Goal: Find specific page/section: Find specific page/section

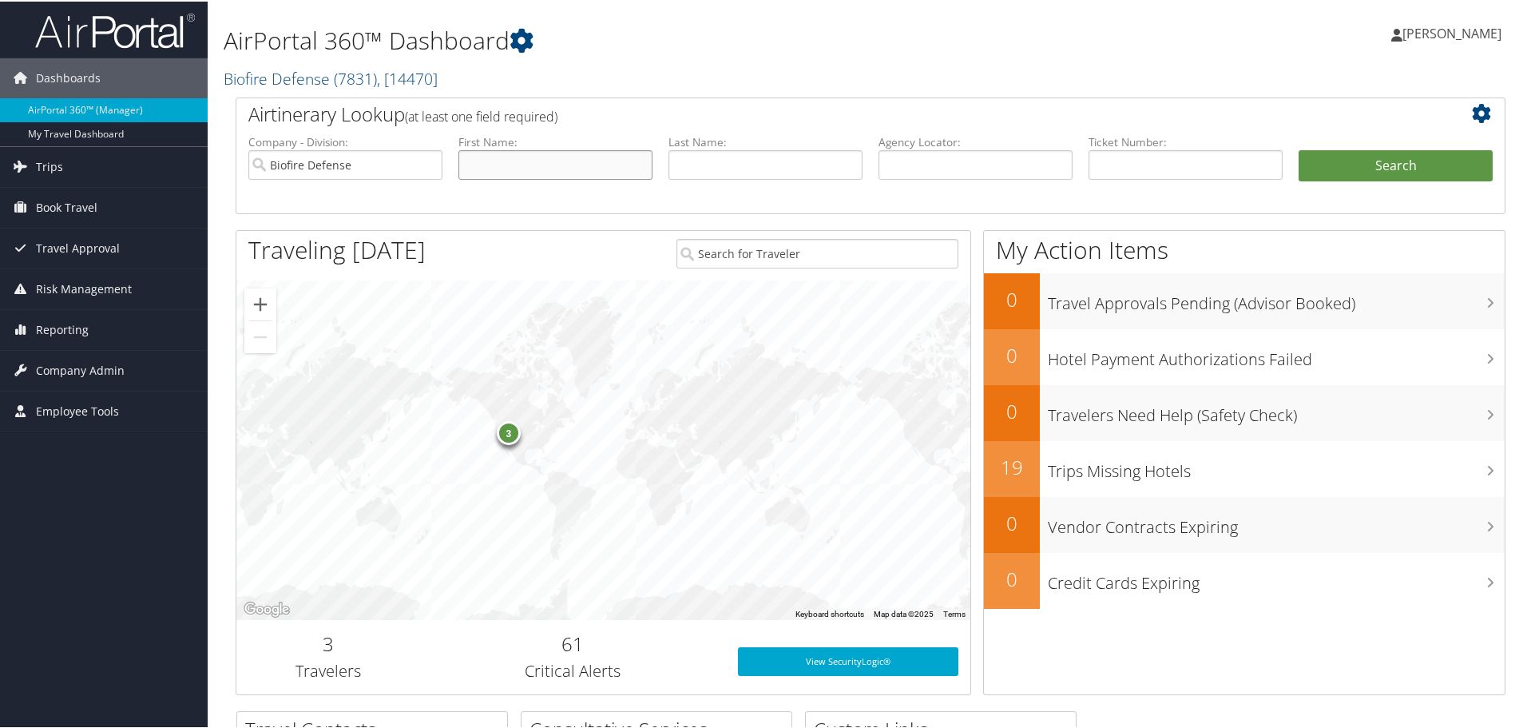
click at [494, 162] on input "text" at bounding box center [555, 164] width 194 height 30
type input "[PERSON_NAME]"
click at [1322, 168] on button "Search" at bounding box center [1396, 165] width 194 height 32
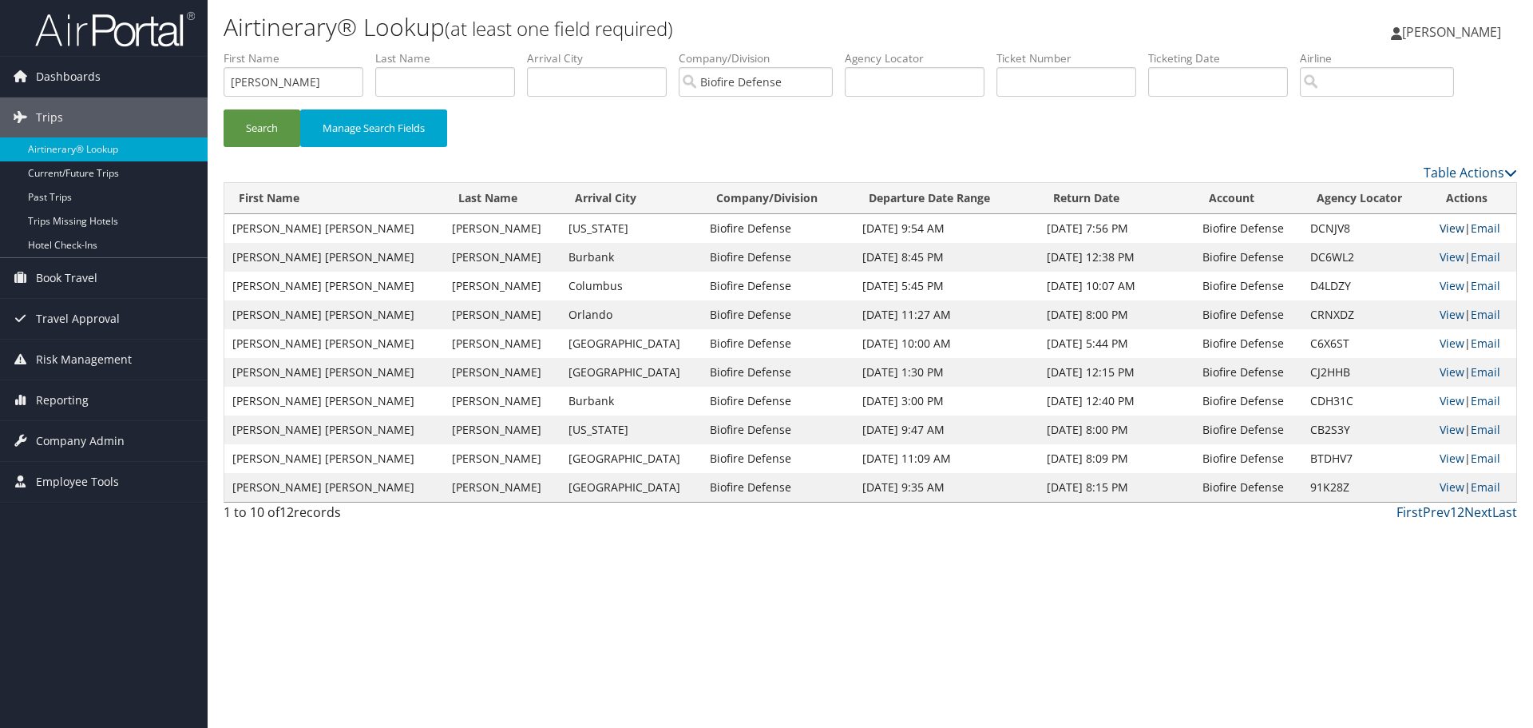
click at [1440, 227] on link "View" at bounding box center [1452, 227] width 25 height 15
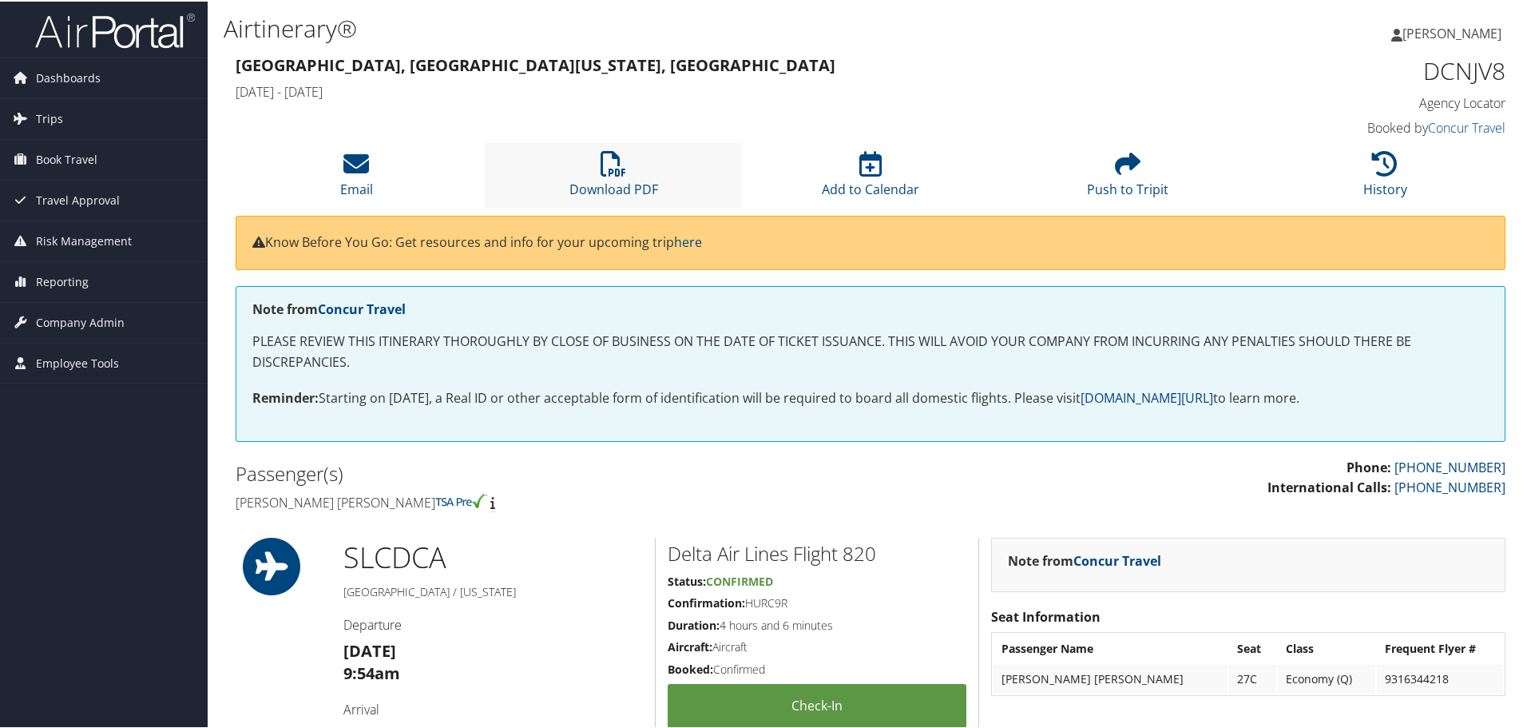
click at [632, 169] on li "Download PDF" at bounding box center [613, 173] width 257 height 65
